Goal: Information Seeking & Learning: Learn about a topic

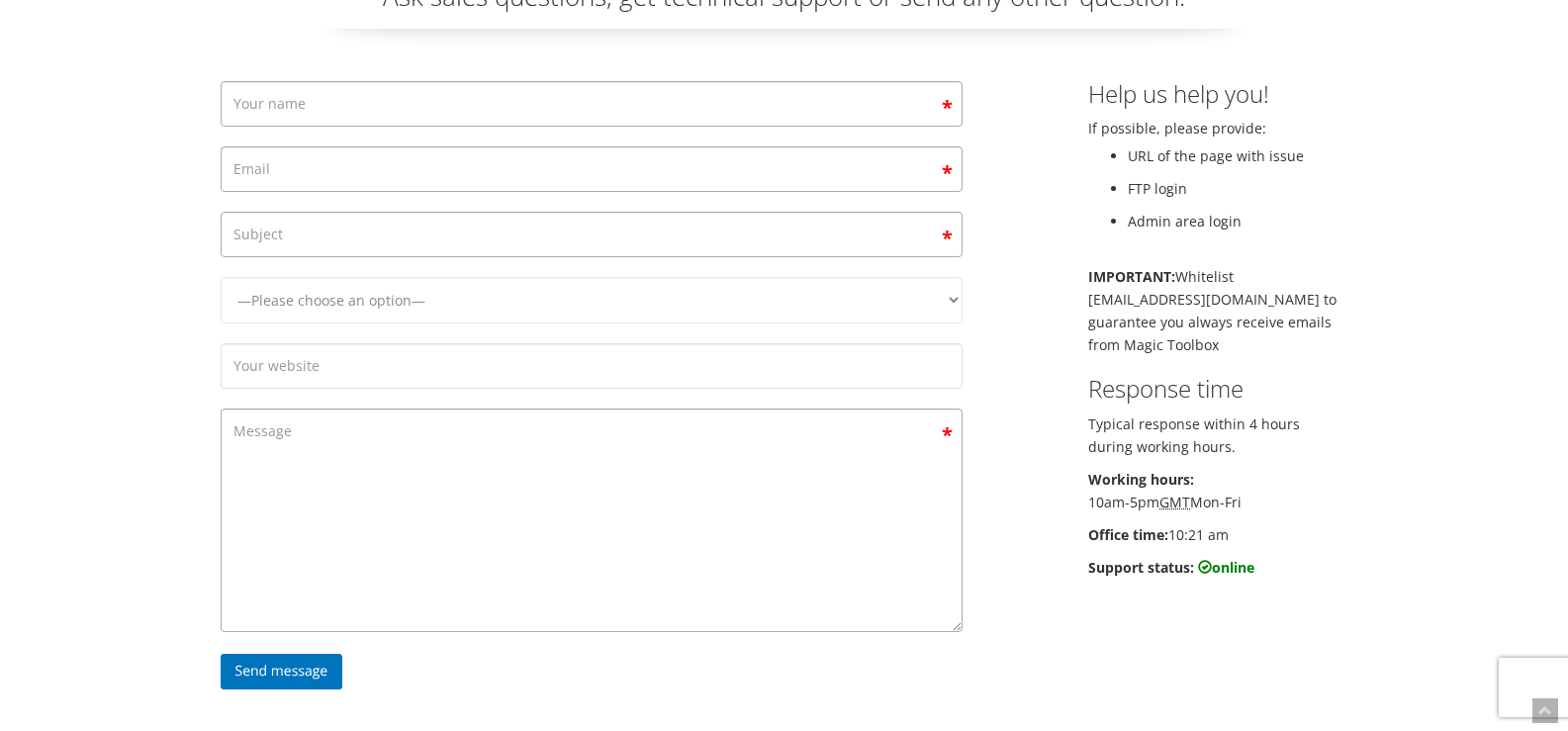
scroll to position [113, 0]
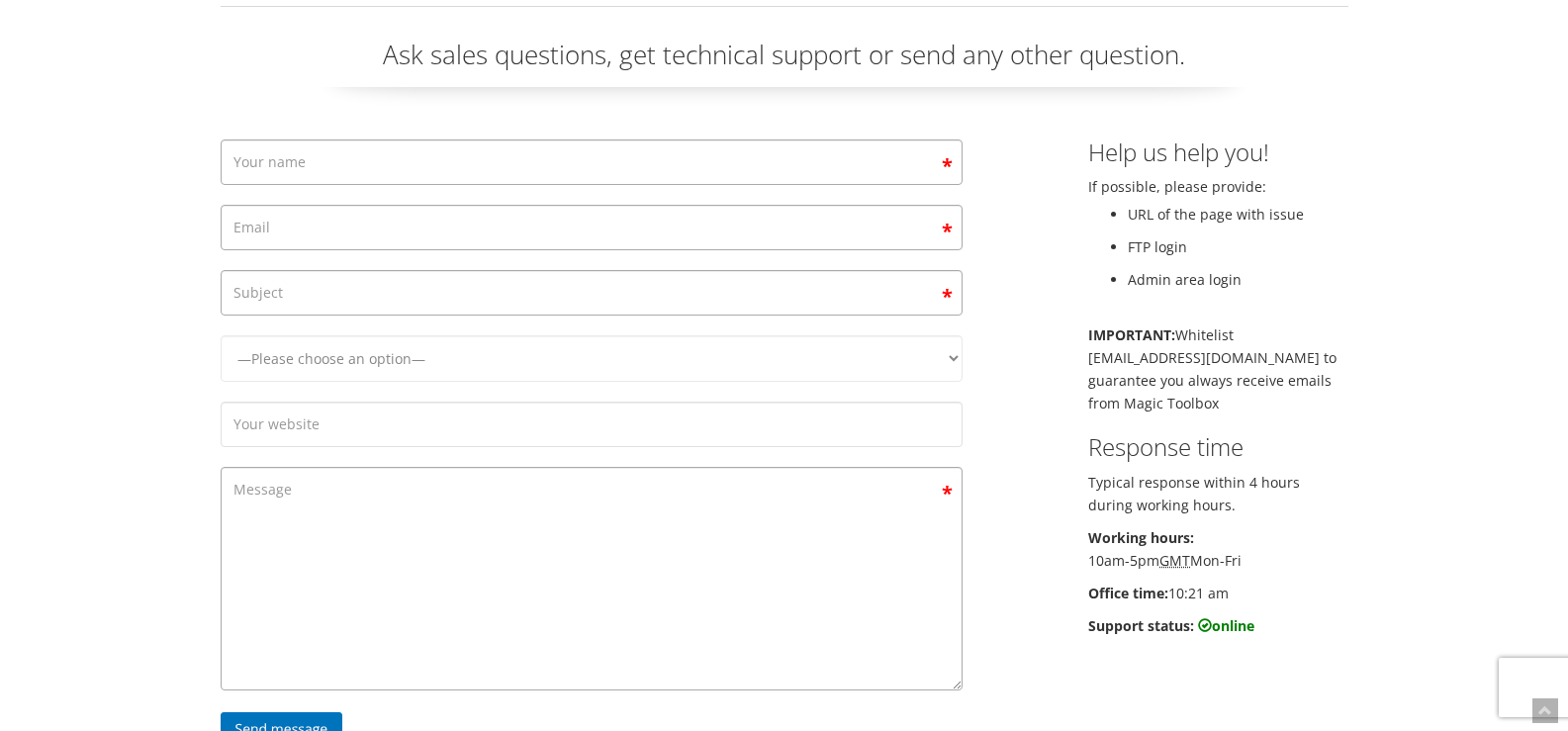
click at [1149, 244] on li "FTP login" at bounding box center [1237, 247] width 221 height 23
click at [1151, 244] on li "FTP login" at bounding box center [1237, 247] width 221 height 23
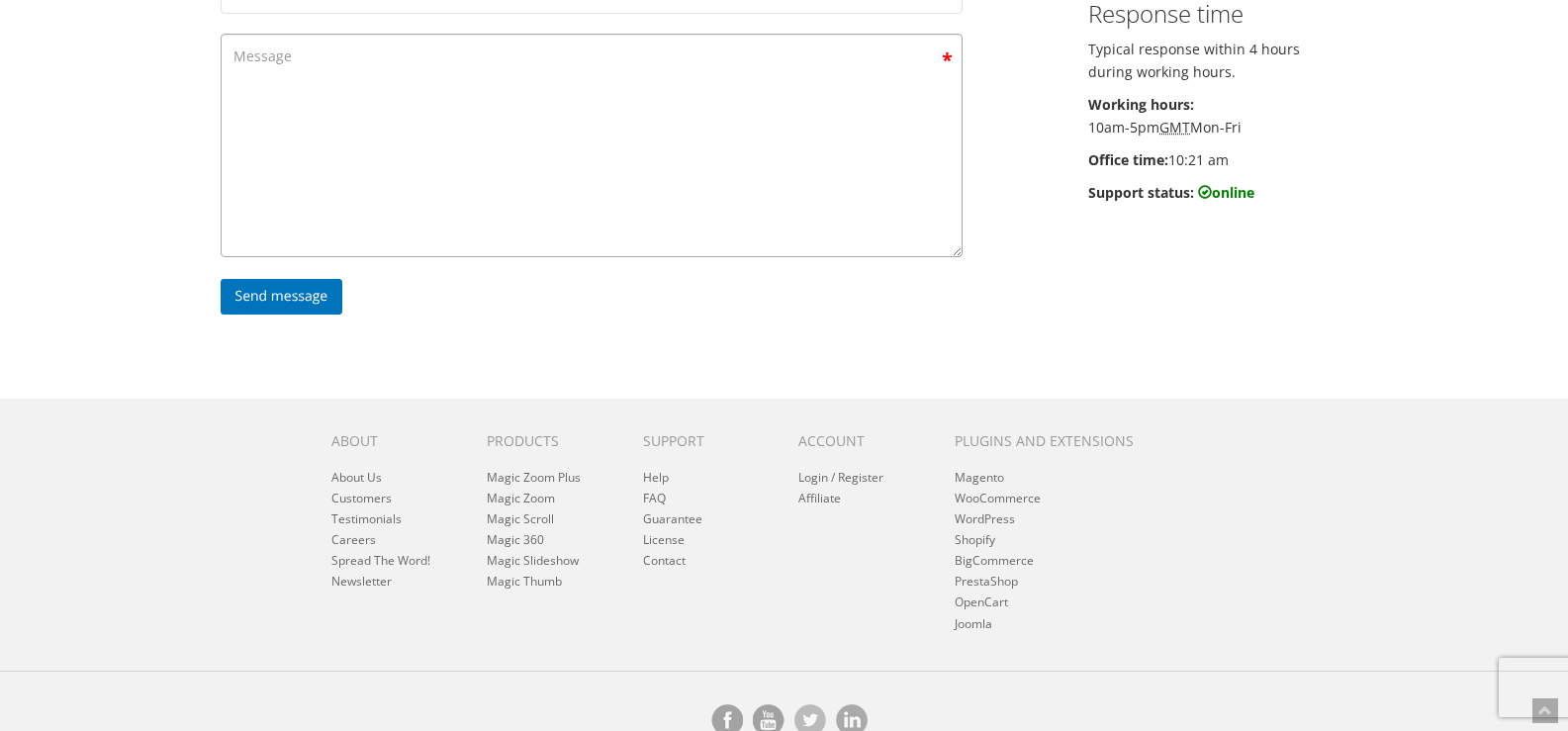
scroll to position [588, 0]
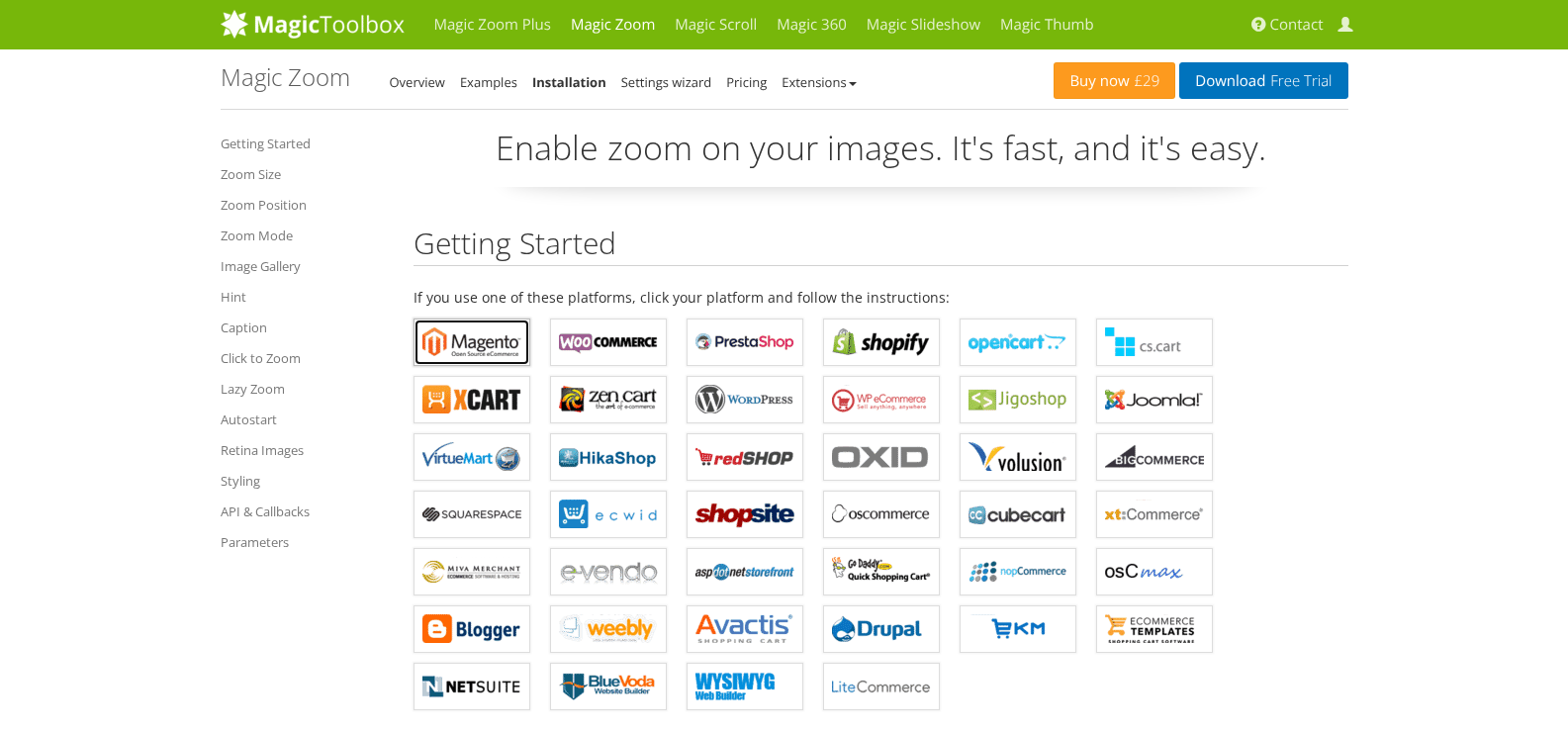
click at [469, 344] on b "Magic Zoom for Magento" at bounding box center [472, 343] width 99 height 30
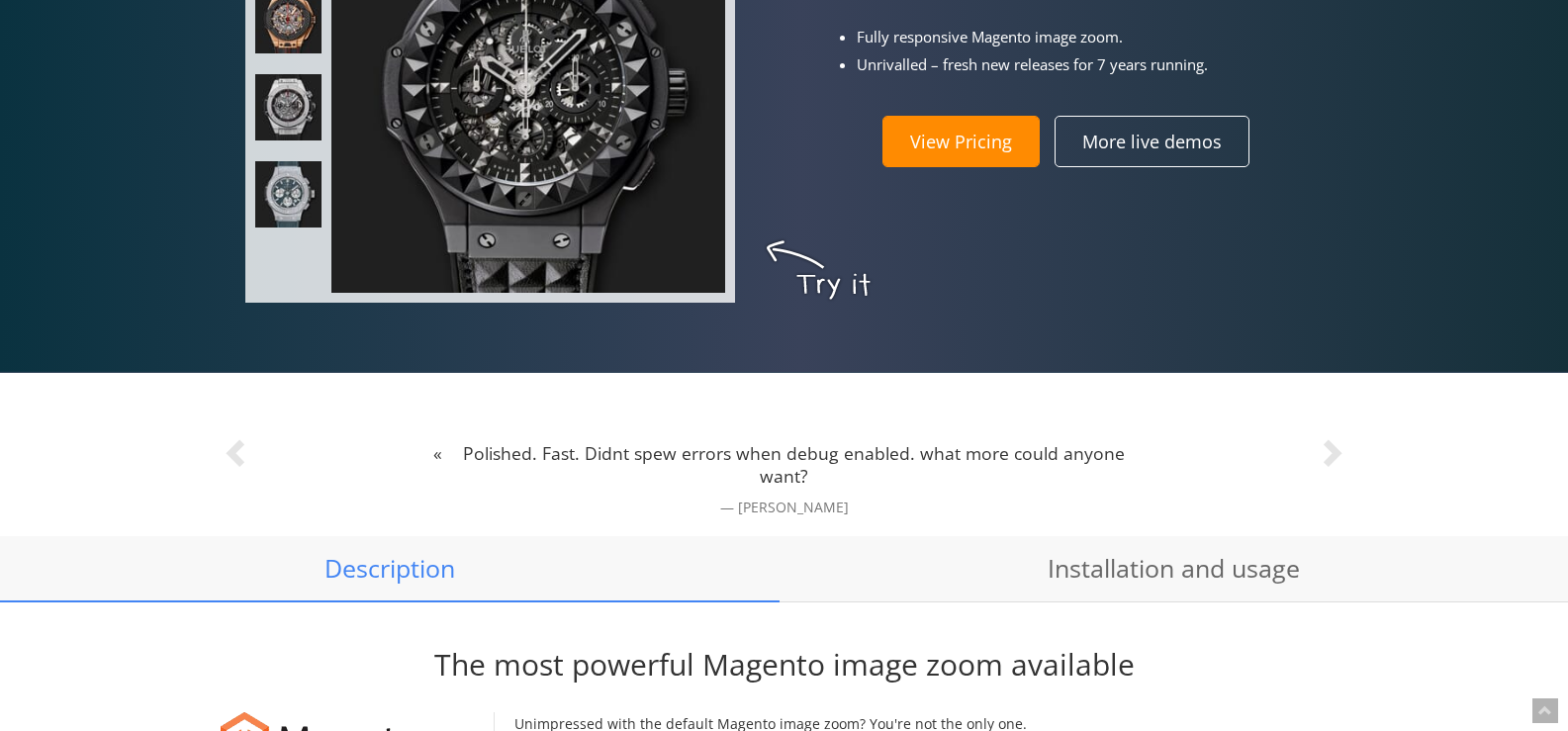
scroll to position [1260, 0]
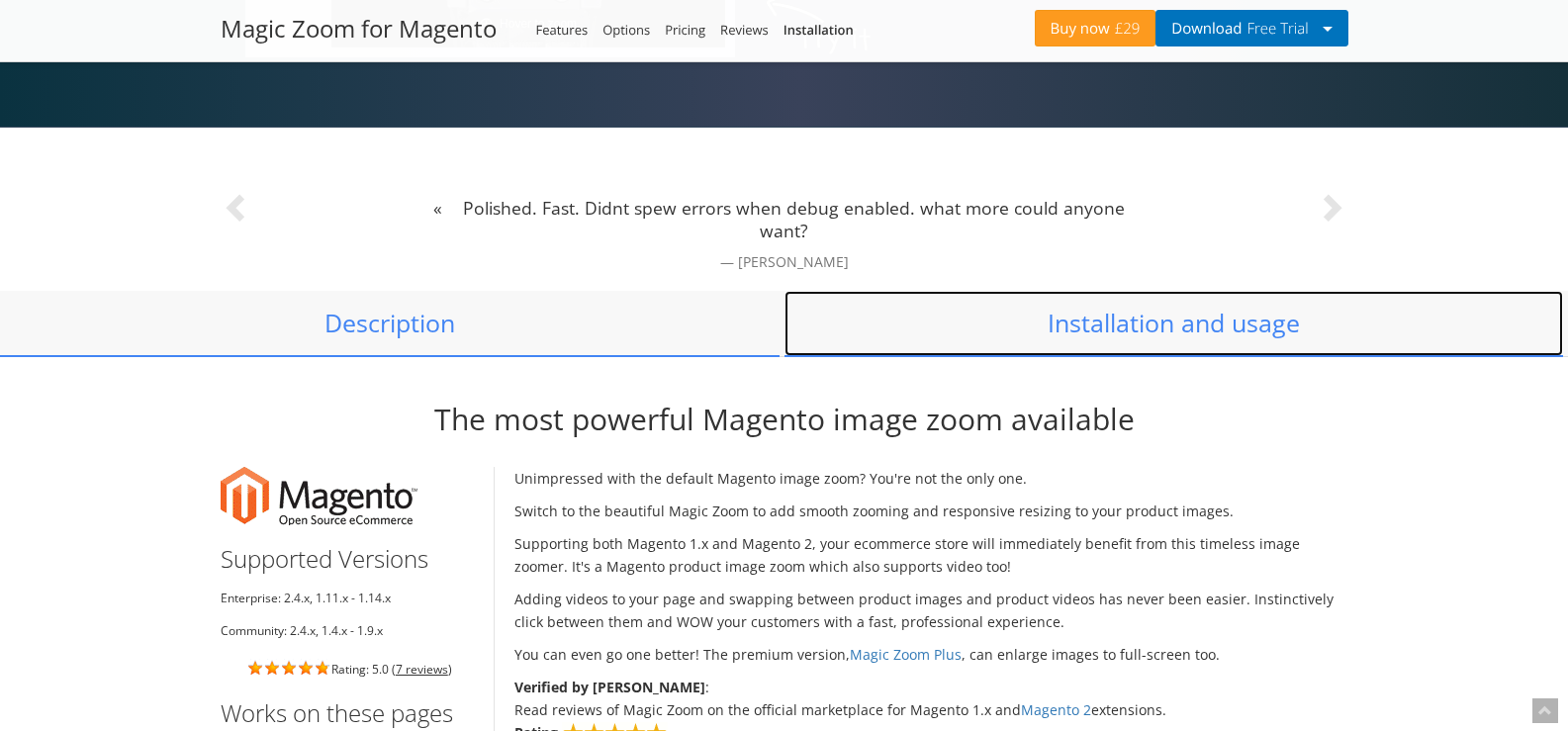
click at [1142, 330] on link "Installation and usage" at bounding box center [1173, 324] width 779 height 65
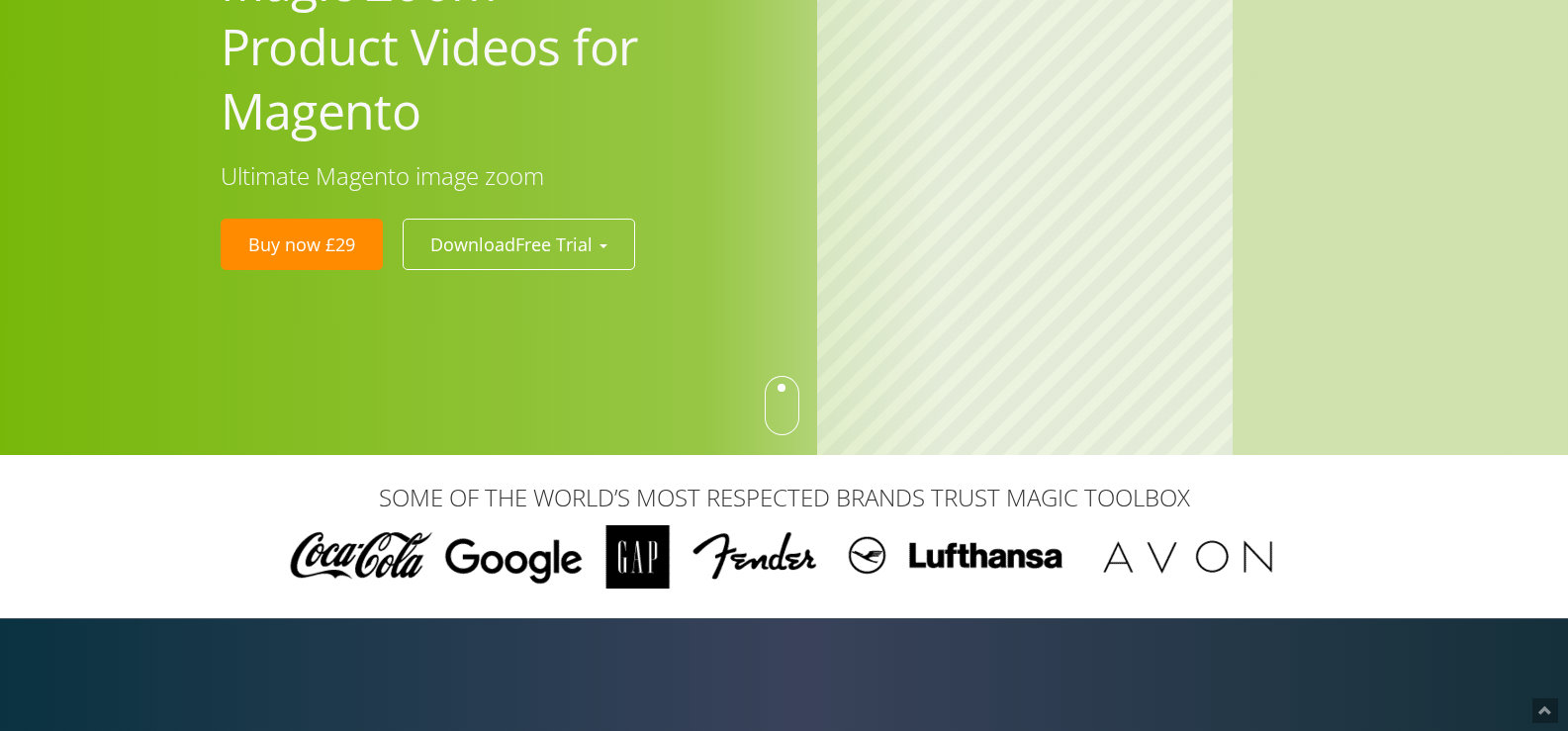
scroll to position [0, 0]
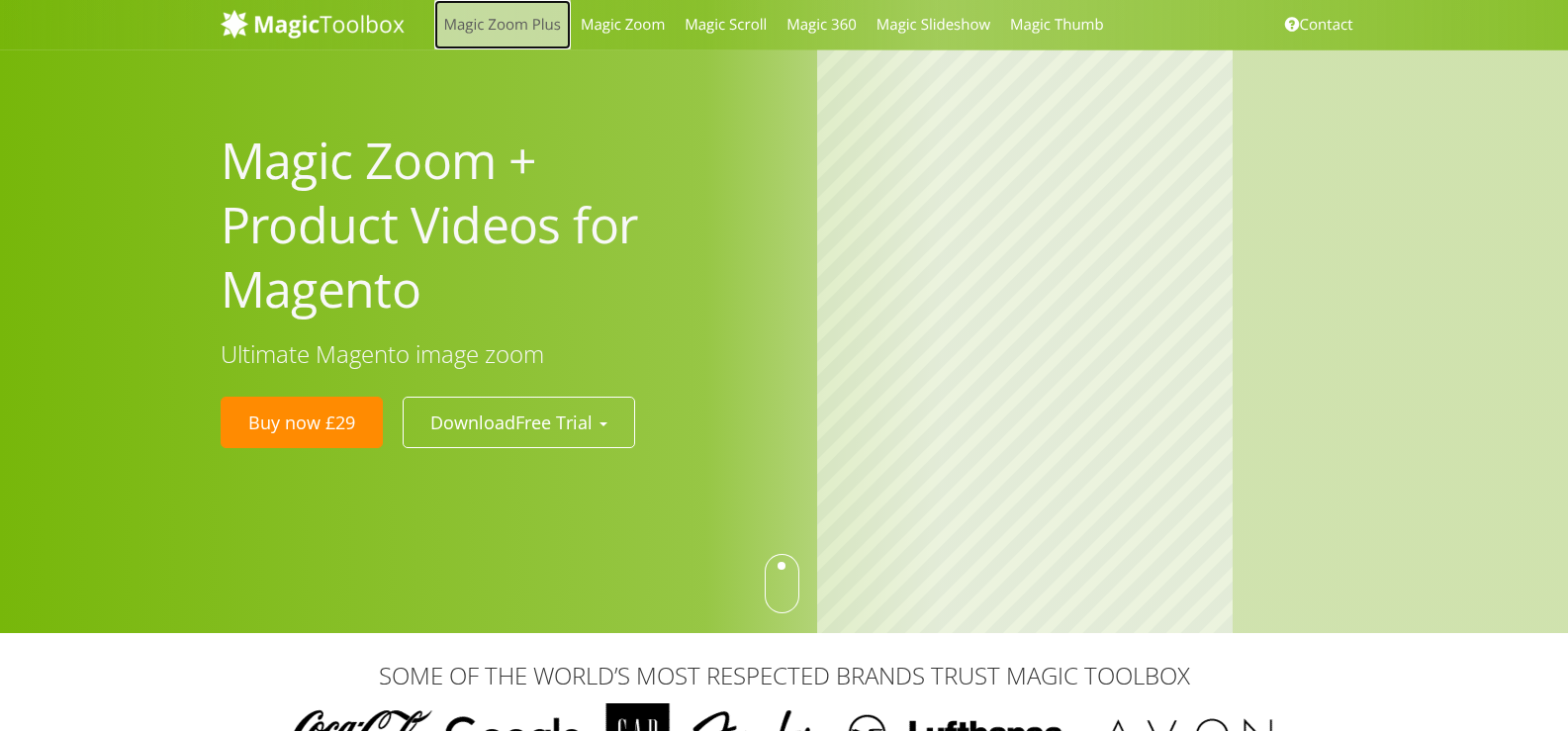
click at [511, 29] on link "Magic Zoom Plus" at bounding box center [503, 25] width 137 height 50
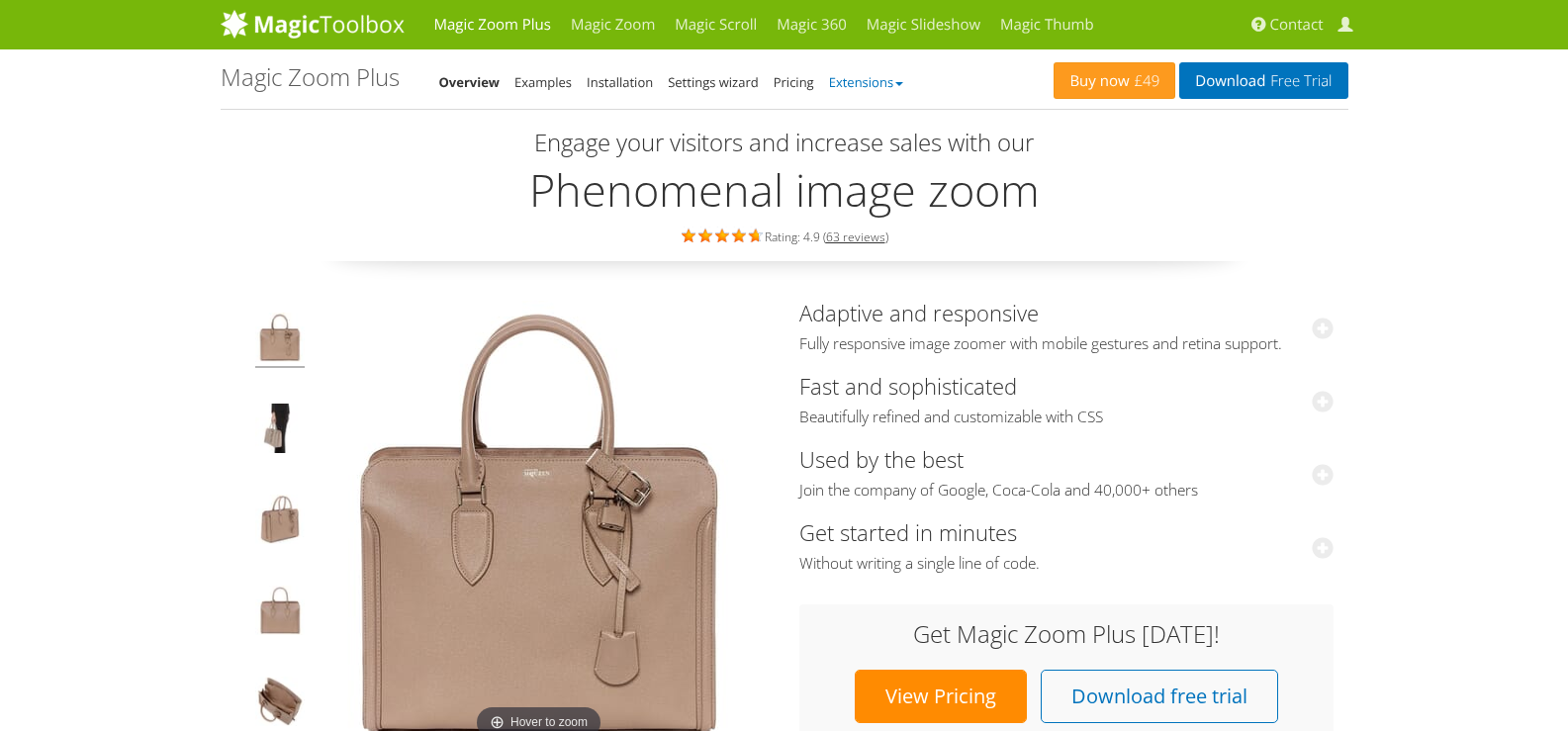
click at [894, 83] on link "Extensions" at bounding box center [865, 82] width 74 height 18
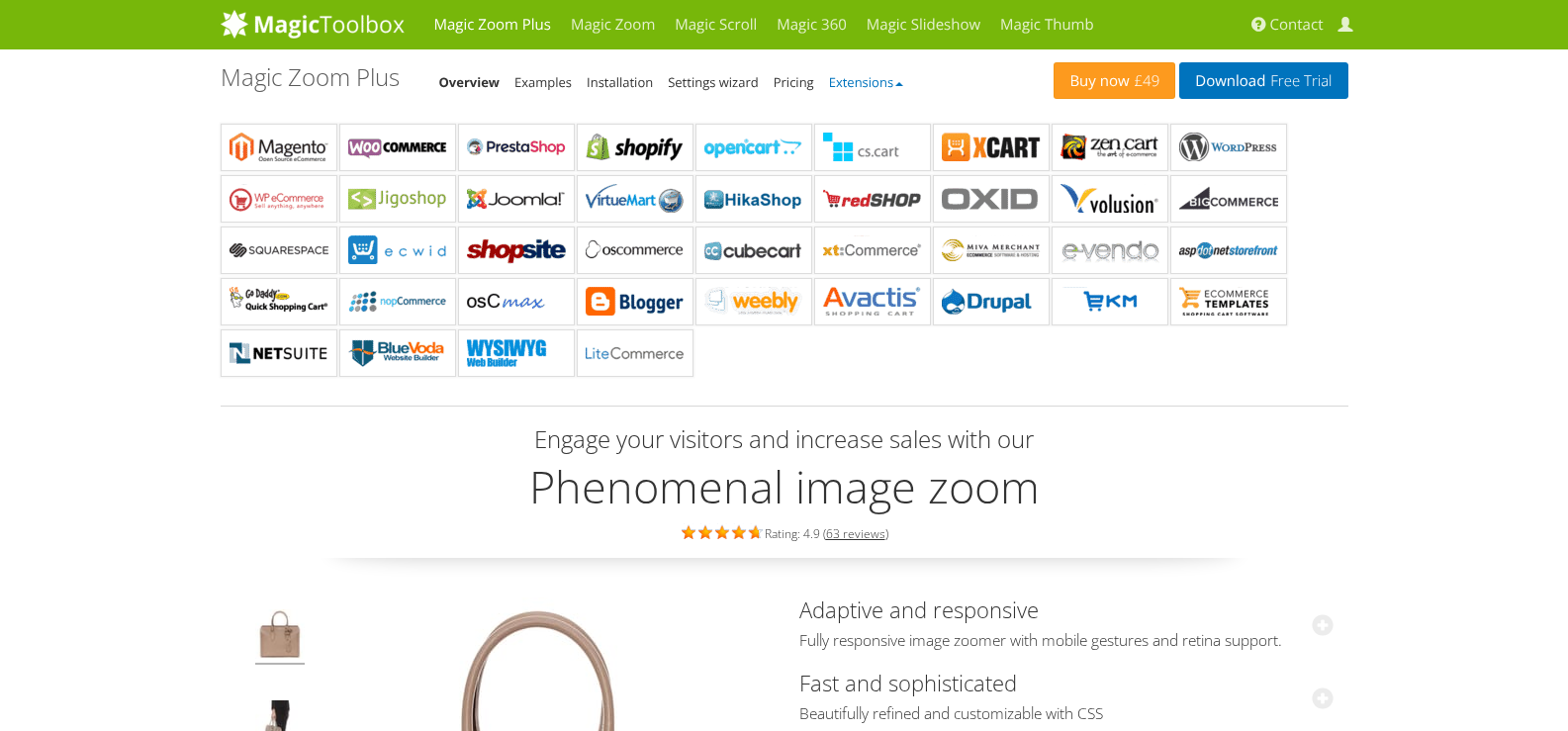
click at [894, 83] on link "Extensions" at bounding box center [865, 82] width 74 height 18
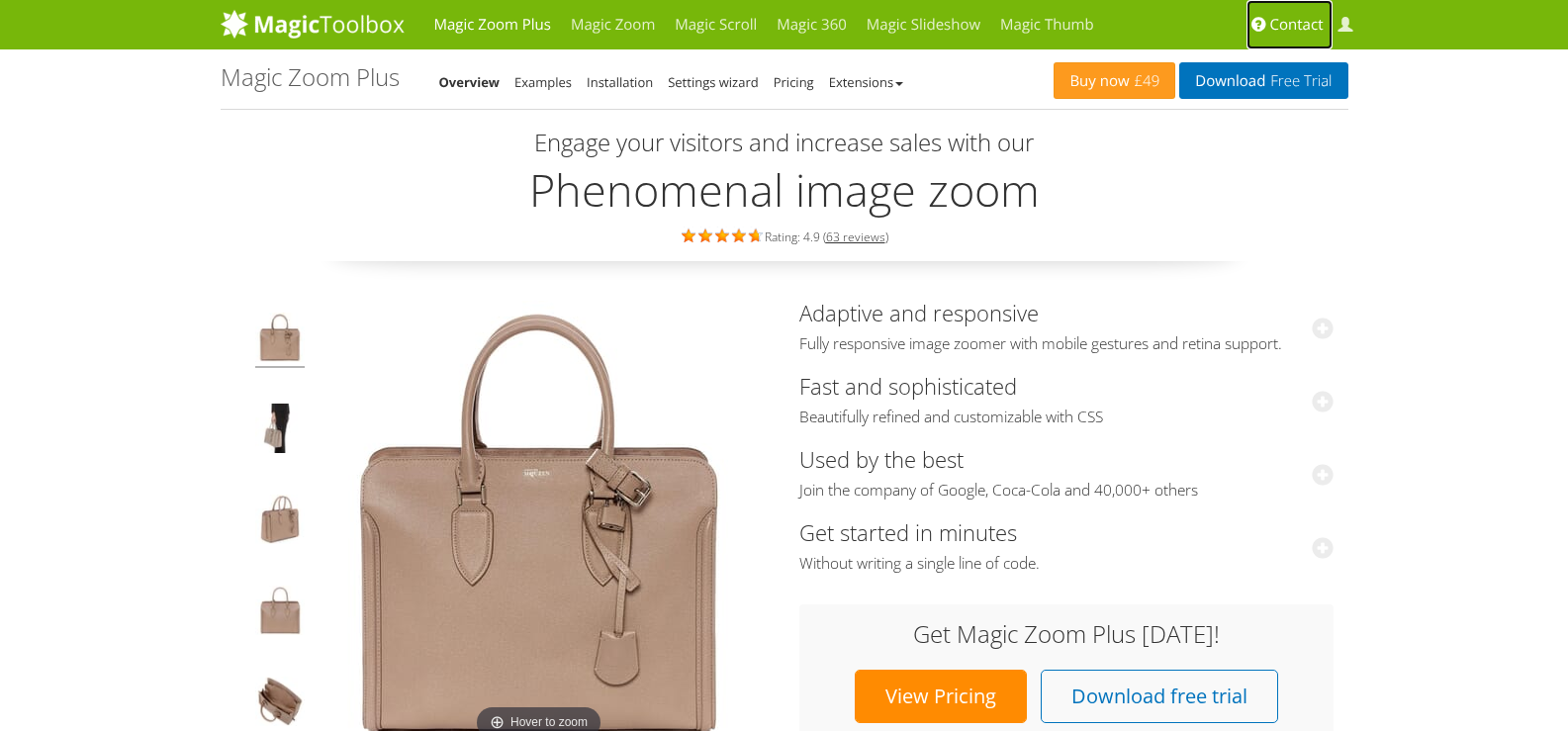
click at [1278, 25] on span "Contact" at bounding box center [1297, 25] width 53 height 20
